Goal: Transaction & Acquisition: Subscribe to service/newsletter

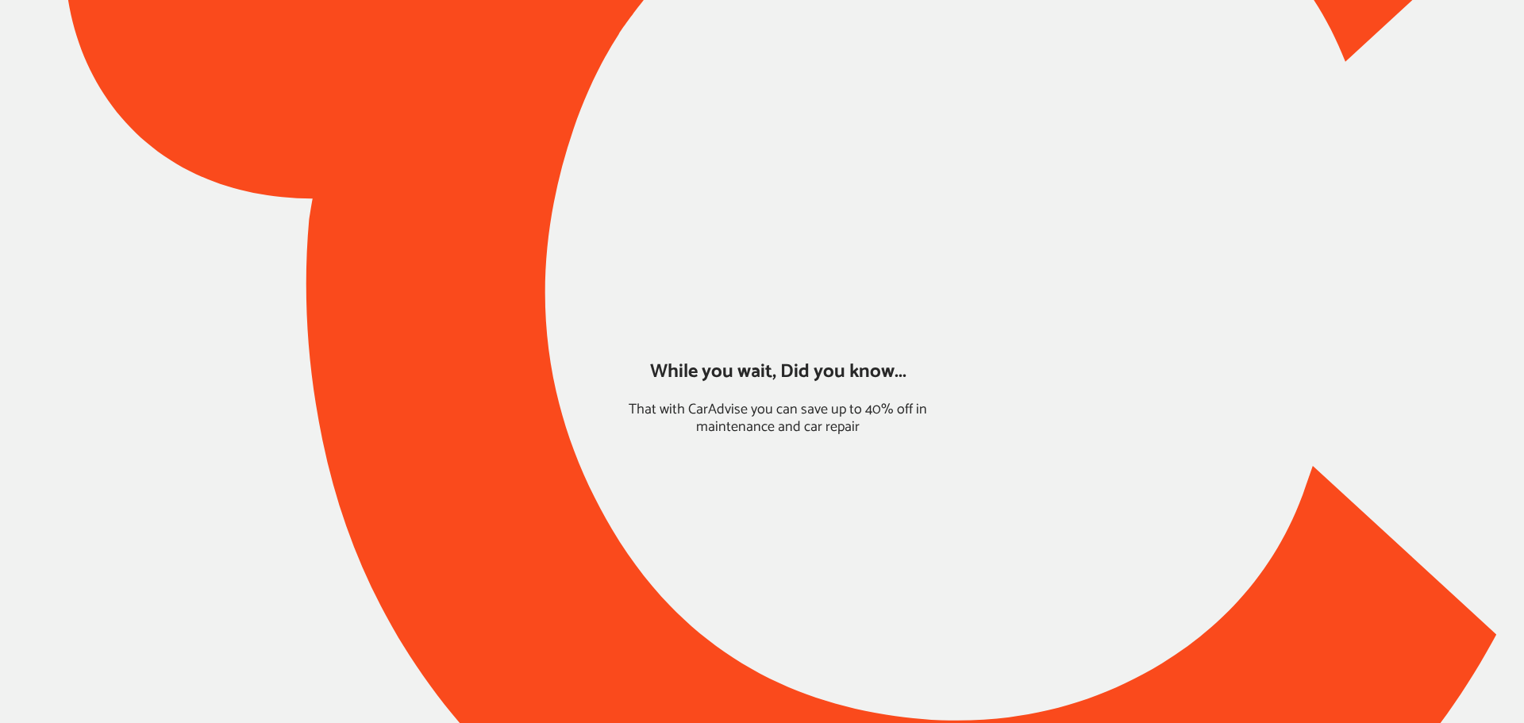
type input "*****"
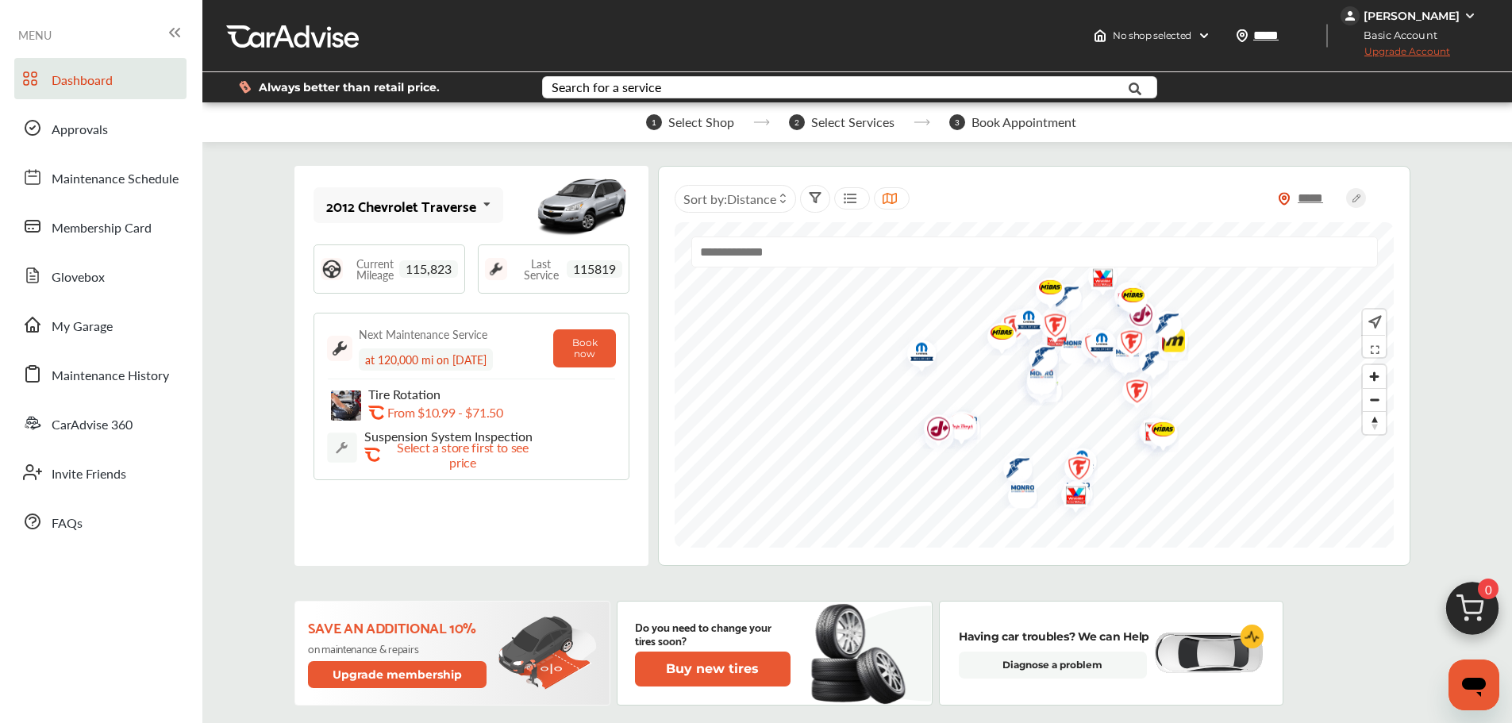
click at [1412, 55] on span "Upgrade Account" at bounding box center [1396, 55] width 110 height 20
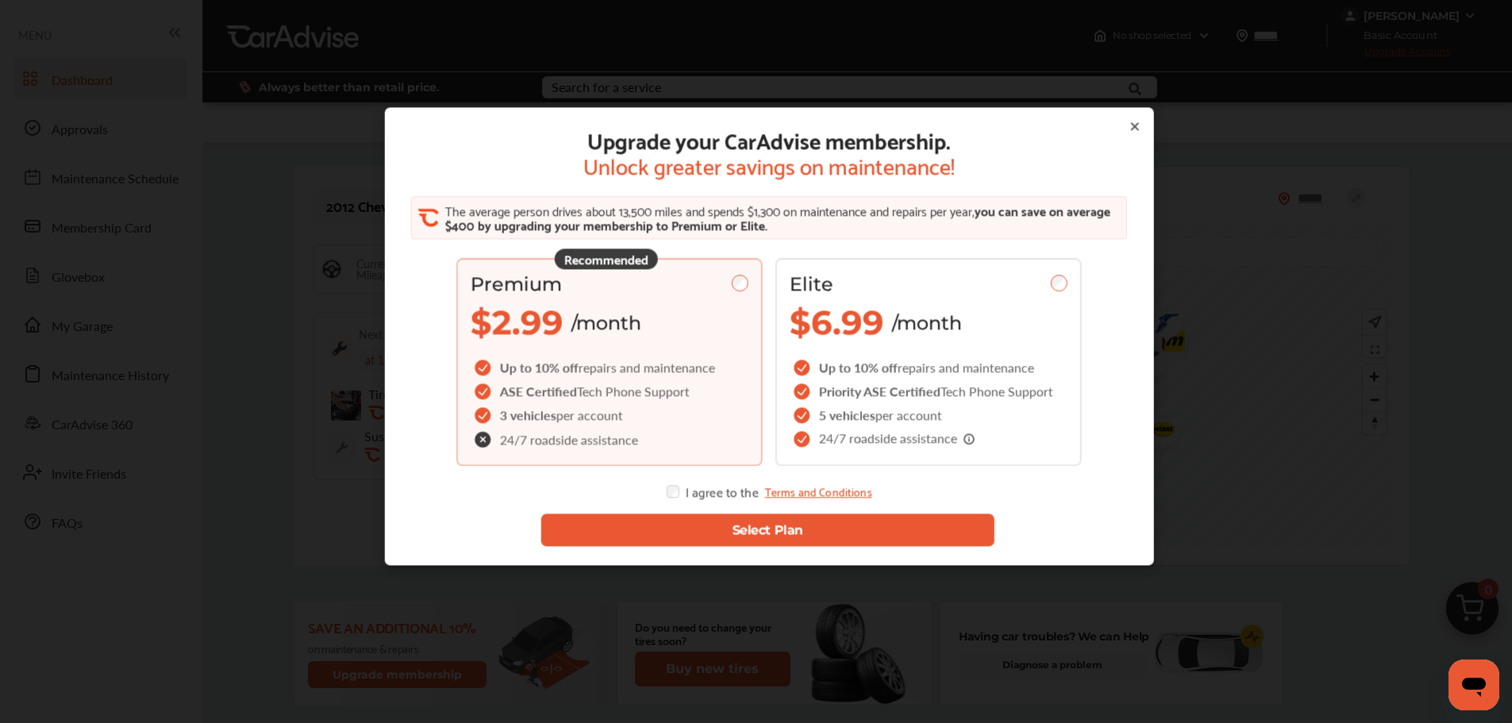
click at [672, 527] on button "Select Plan" at bounding box center [768, 530] width 454 height 33
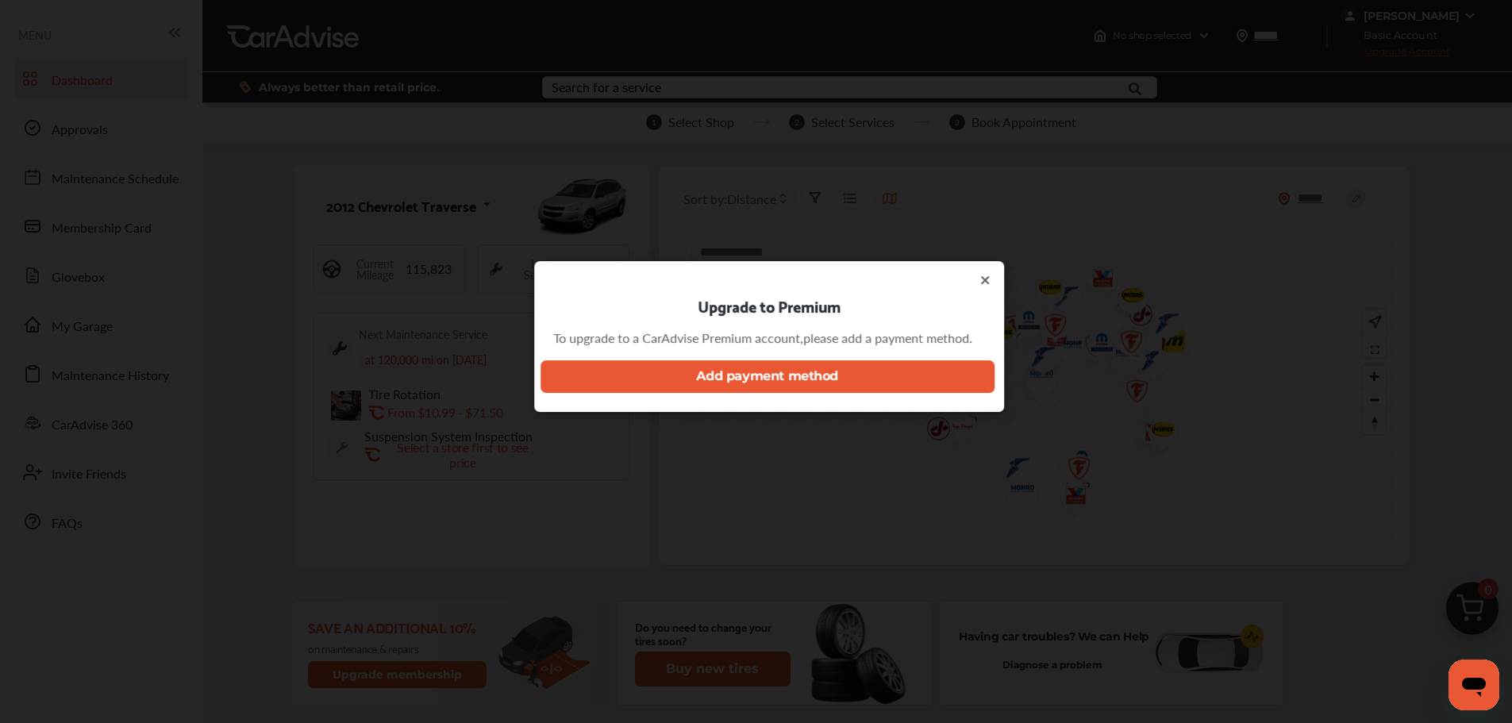
click at [717, 355] on span "To upgrade to a CarAdvise Premium account, please add a payment method." at bounding box center [762, 338] width 419 height 66
click at [702, 380] on button "Add payment method" at bounding box center [768, 376] width 454 height 33
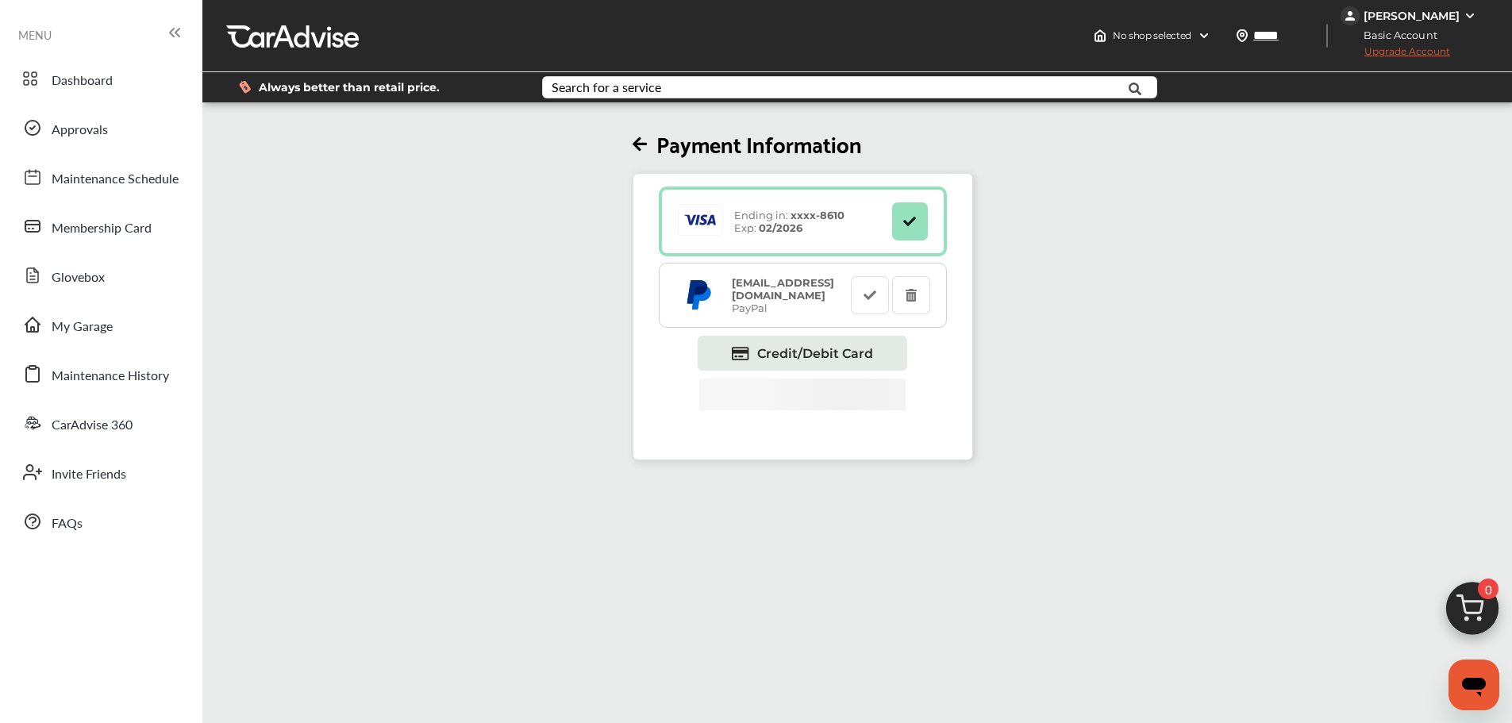
click at [753, 208] on div "Ending in: xxxx- 8610 Exp: 02/2026" at bounding box center [783, 222] width 217 height 36
click at [1421, 48] on span "Upgrade Account" at bounding box center [1396, 55] width 110 height 20
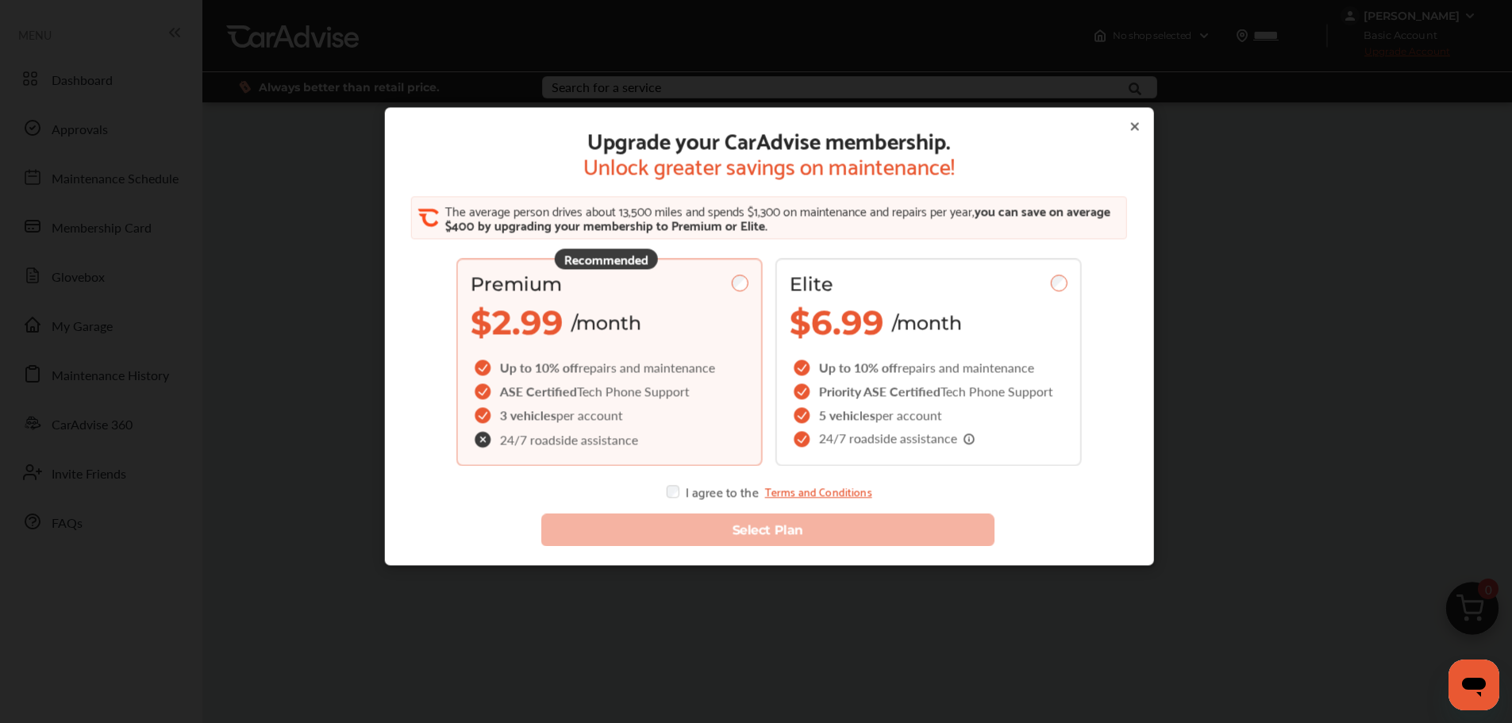
click at [706, 391] on div "ASE Certified Tech Phone Support" at bounding box center [595, 392] width 248 height 24
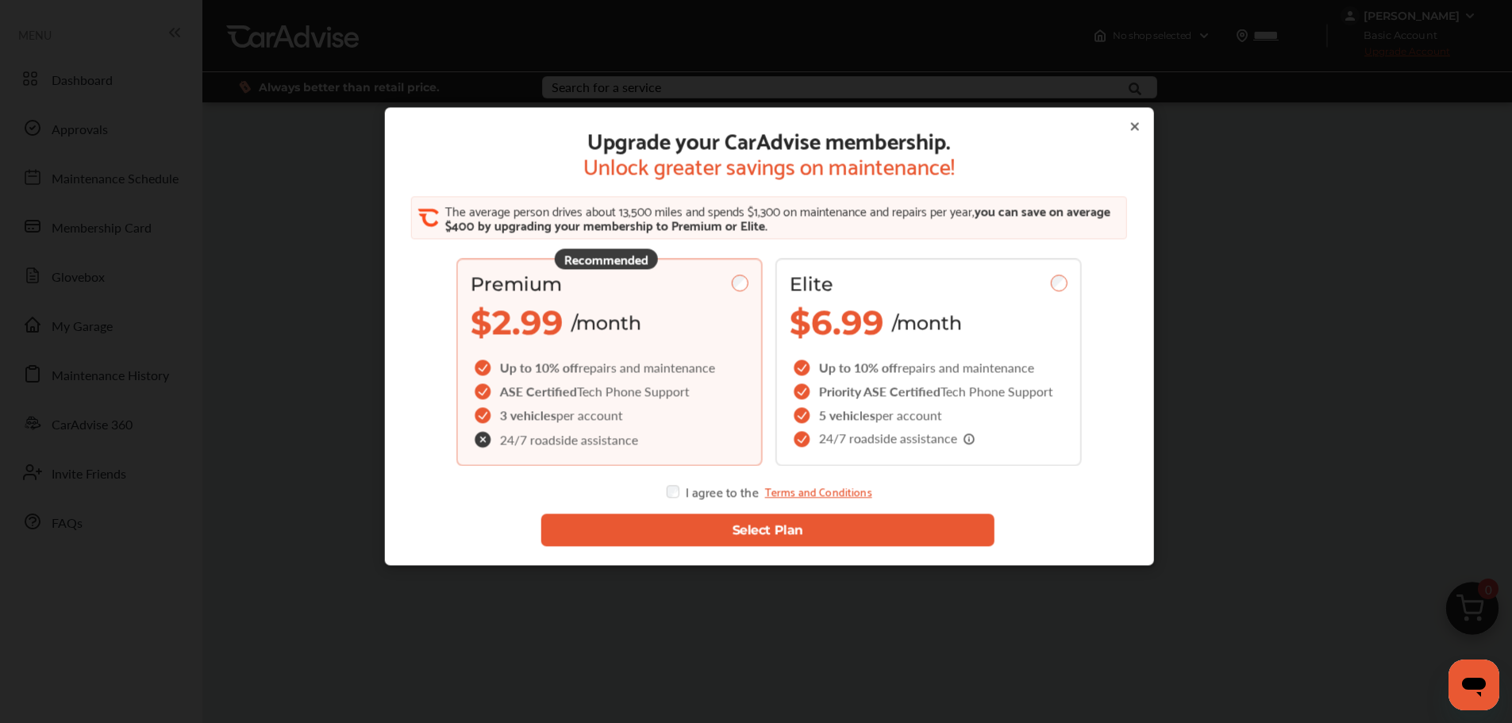
click at [670, 529] on button "Select Plan" at bounding box center [768, 530] width 454 height 33
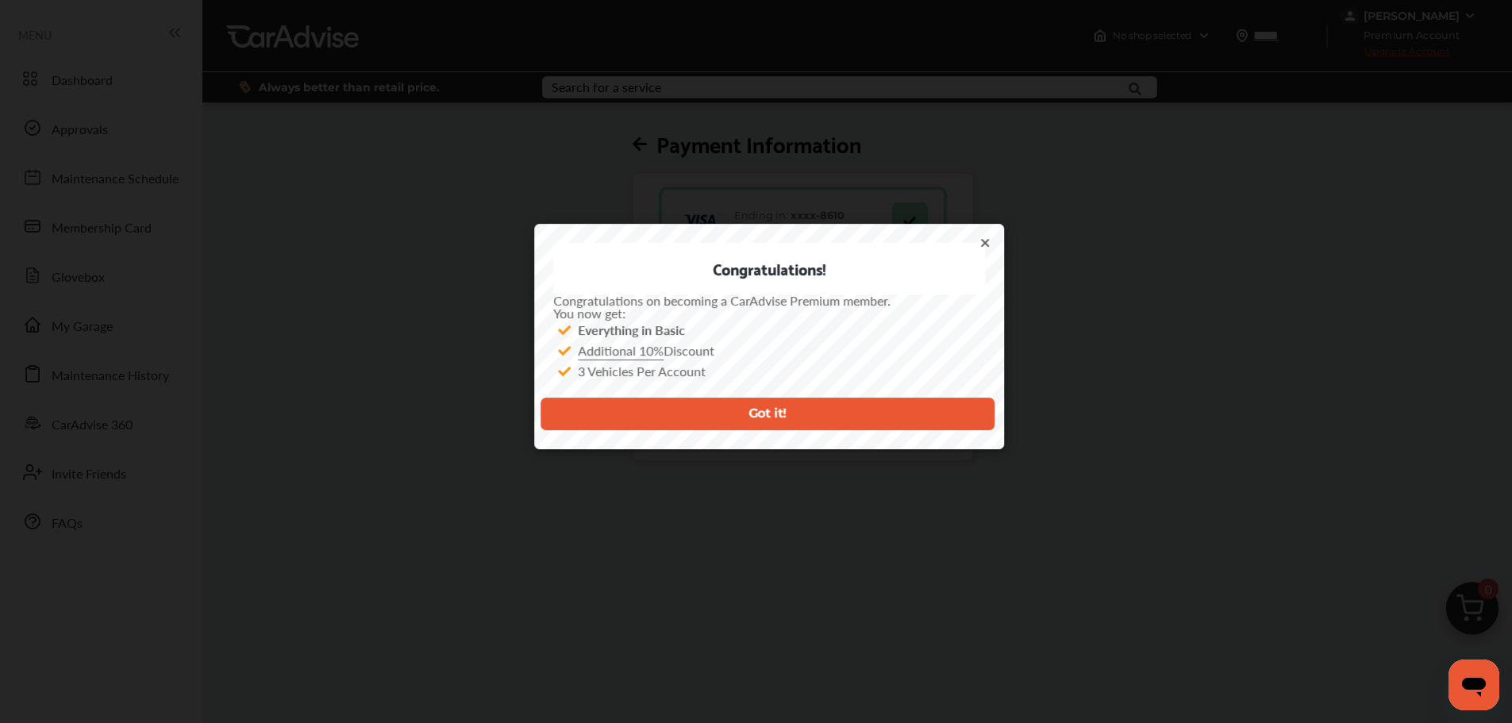
click at [664, 410] on button "Got it!" at bounding box center [768, 414] width 454 height 33
